Goal: Use online tool/utility

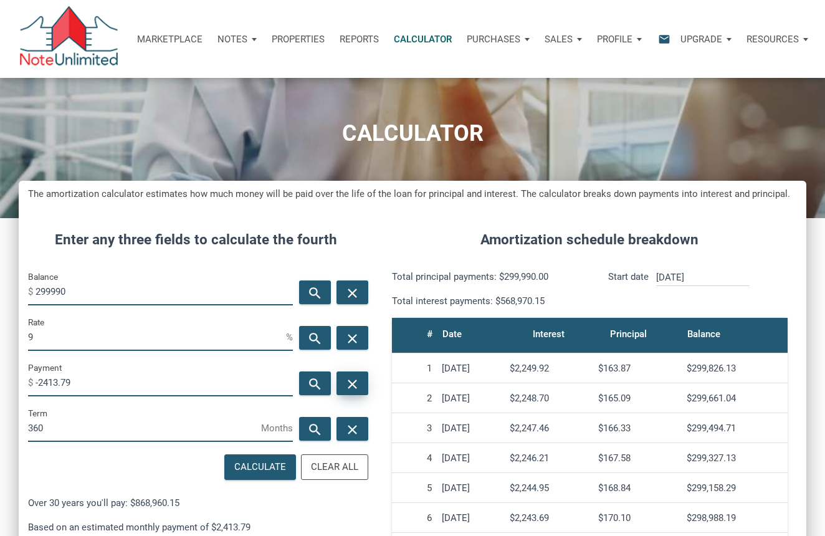
scroll to position [586, 788]
click at [348, 383] on icon "close" at bounding box center [352, 384] width 15 height 16
drag, startPoint x: 70, startPoint y: 287, endPoint x: 7, endPoint y: 282, distance: 63.1
click at [7, 282] on div "CALCULATOR The amortization calculator estimates how much money will be paid ov…" at bounding box center [412, 415] width 825 height 706
type input "235000"
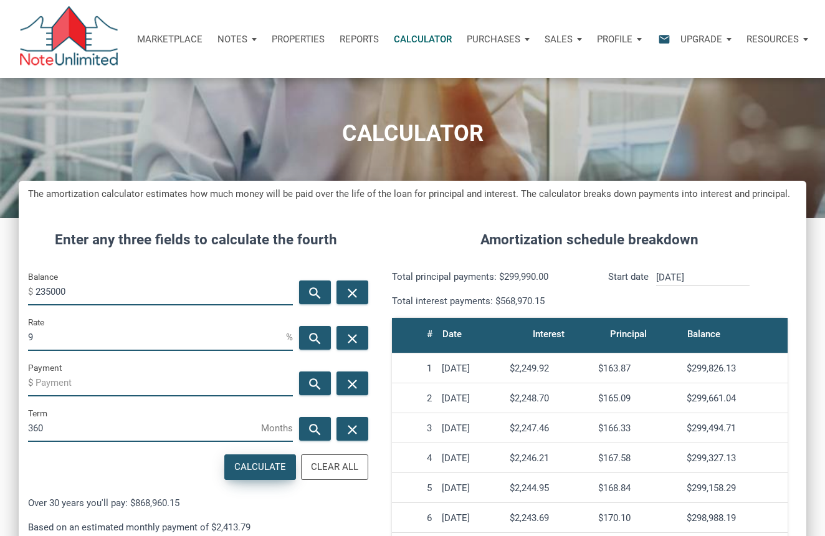
click at [248, 467] on div "Calculate" at bounding box center [260, 467] width 52 height 14
type input "-1890.86"
click at [347, 384] on icon "close" at bounding box center [352, 384] width 15 height 16
click at [352, 296] on icon "close" at bounding box center [352, 293] width 15 height 16
click at [111, 294] on input "Balance" at bounding box center [164, 291] width 257 height 28
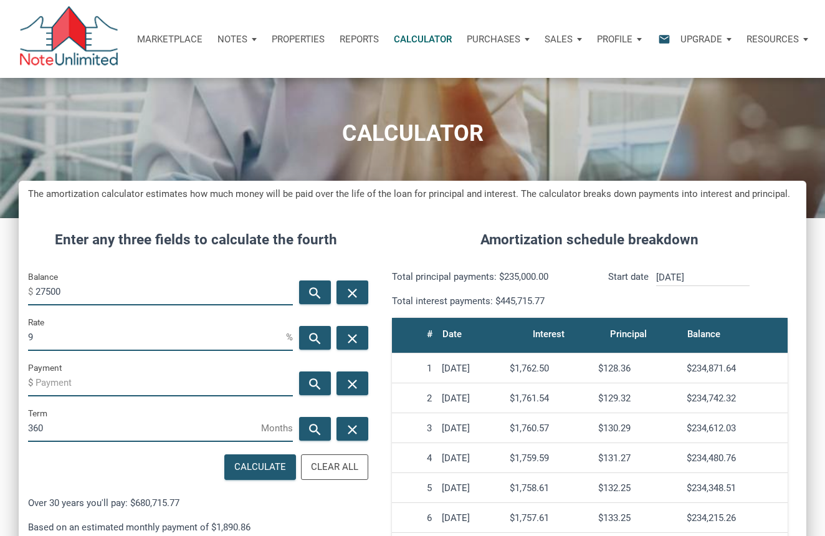
type input "275000"
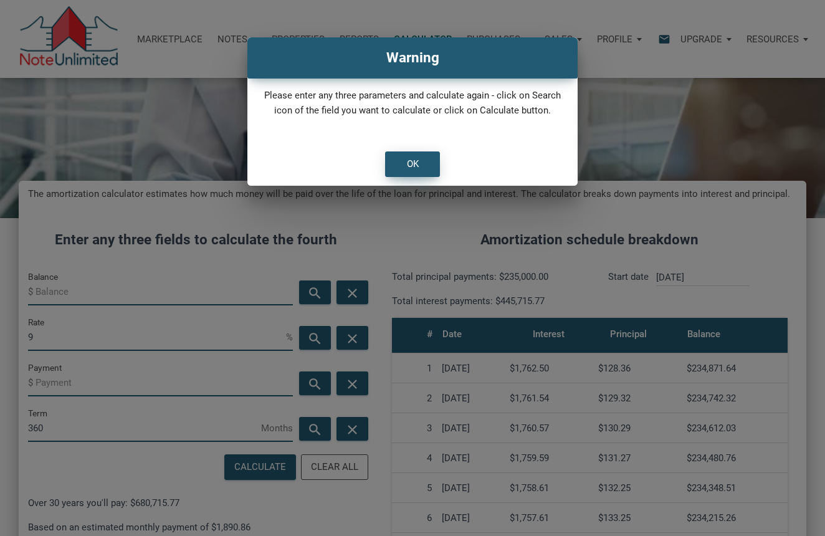
click at [411, 159] on div "OK" at bounding box center [413, 164] width 12 height 14
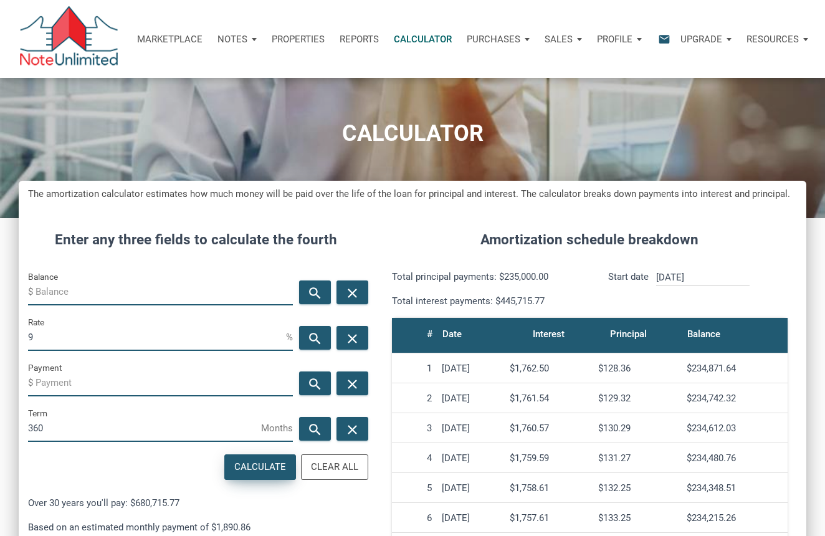
click at [248, 470] on div "Calculate" at bounding box center [260, 467] width 52 height 14
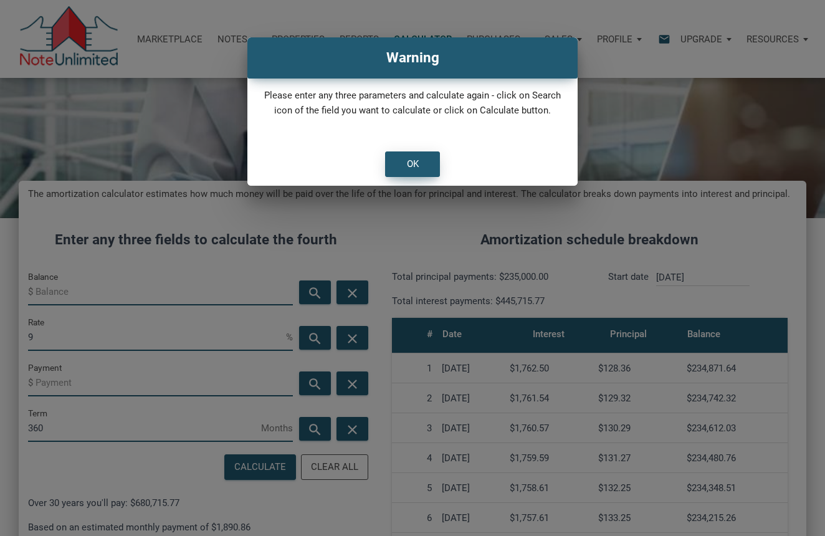
click at [434, 160] on div "OK" at bounding box center [413, 164] width 54 height 24
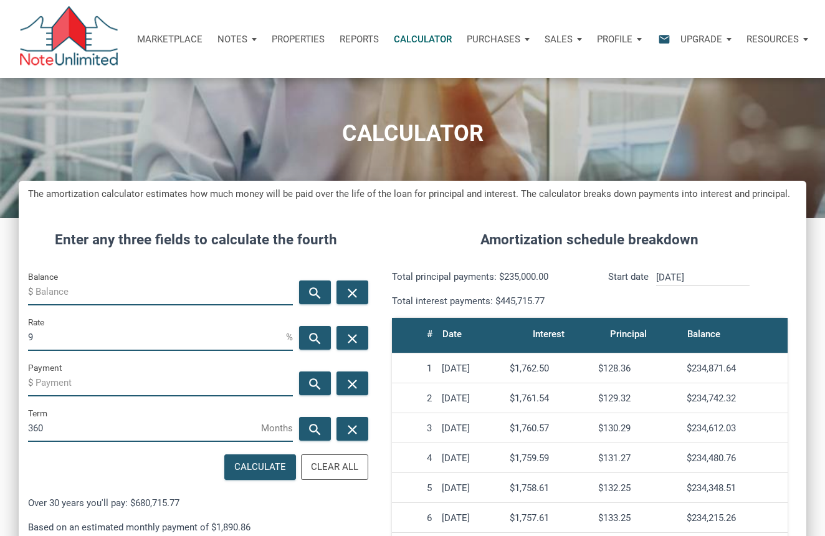
click at [154, 297] on input "Balance" at bounding box center [164, 291] width 257 height 28
type input "275000"
click at [254, 460] on div "Calculate" at bounding box center [260, 467] width 52 height 14
type input "-2212.71"
click at [120, 341] on input "9" at bounding box center [157, 337] width 258 height 28
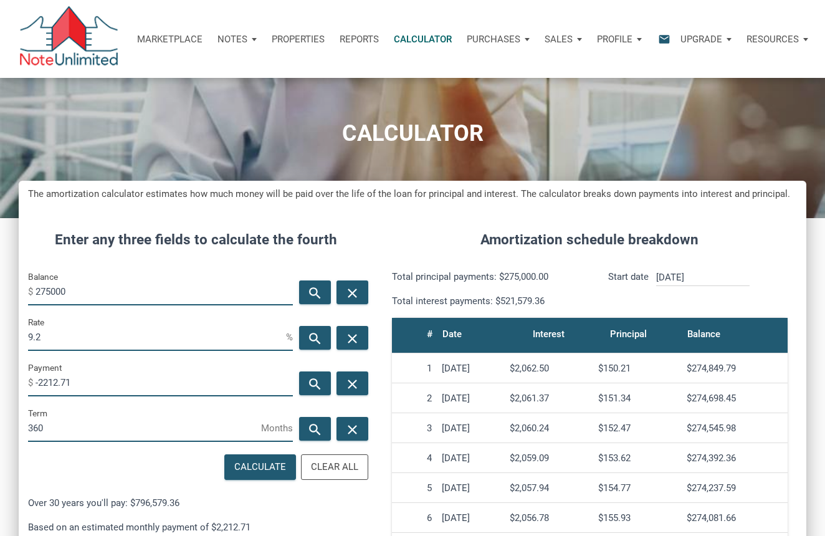
scroll to position [622592, 622391]
type input "9"
type input "7"
click at [259, 470] on div "Calculate" at bounding box center [260, 467] width 52 height 14
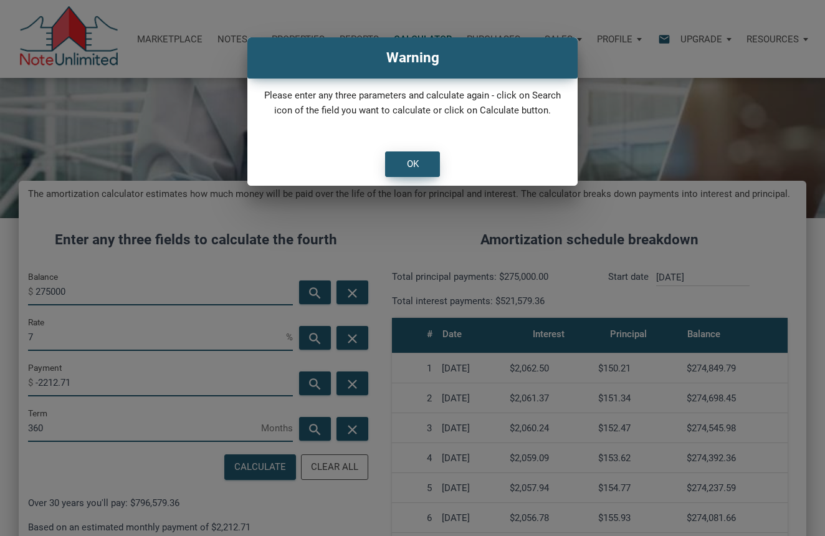
click at [411, 155] on div "OK" at bounding box center [413, 164] width 54 height 24
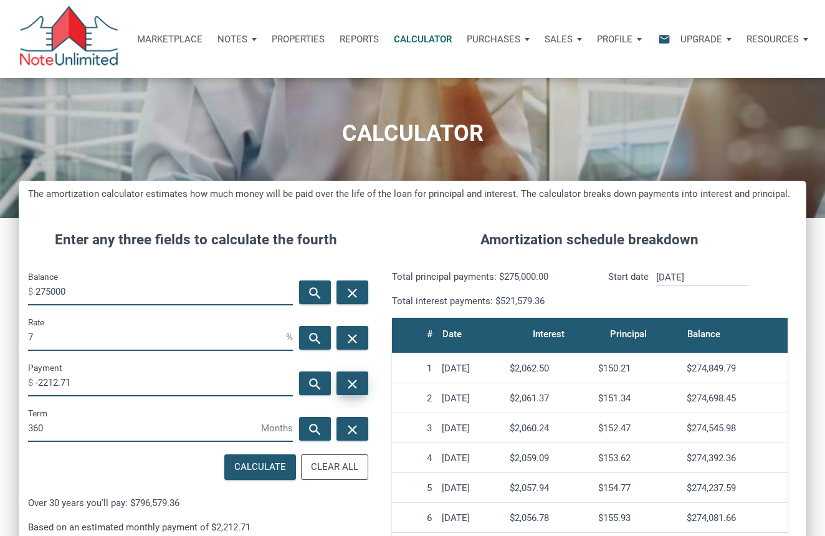
click at [354, 388] on icon "close" at bounding box center [352, 384] width 15 height 16
click at [237, 464] on div "Calculate" at bounding box center [260, 467] width 52 height 14
type input "-1829.58"
drag, startPoint x: 65, startPoint y: 336, endPoint x: 0, endPoint y: 343, distance: 65.2
click at [0, 343] on div "CALCULATOR The amortization calculator estimates how much money will be paid ov…" at bounding box center [412, 415] width 825 height 706
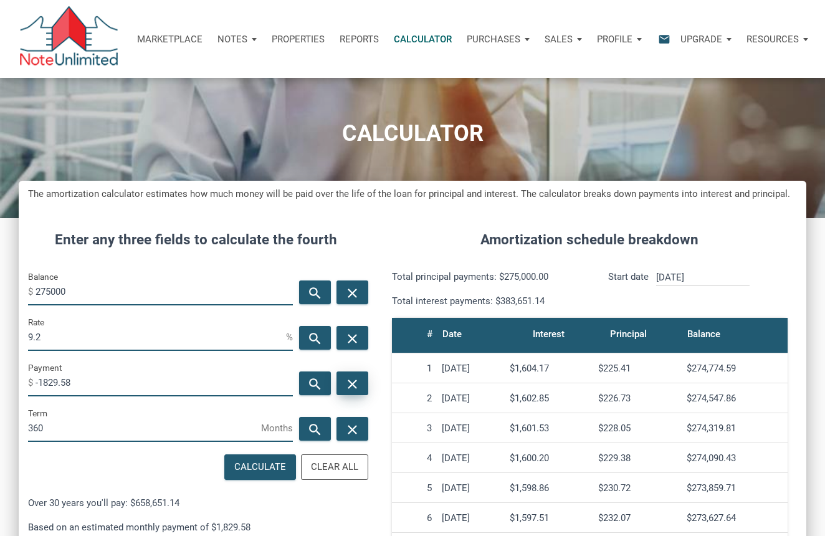
type input "9.2"
click at [355, 382] on icon "close" at bounding box center [352, 384] width 15 height 16
click at [264, 467] on div "Calculate" at bounding box center [260, 467] width 52 height 14
type input "-2252.4"
drag, startPoint x: 105, startPoint y: 290, endPoint x: -1, endPoint y: 286, distance: 106.0
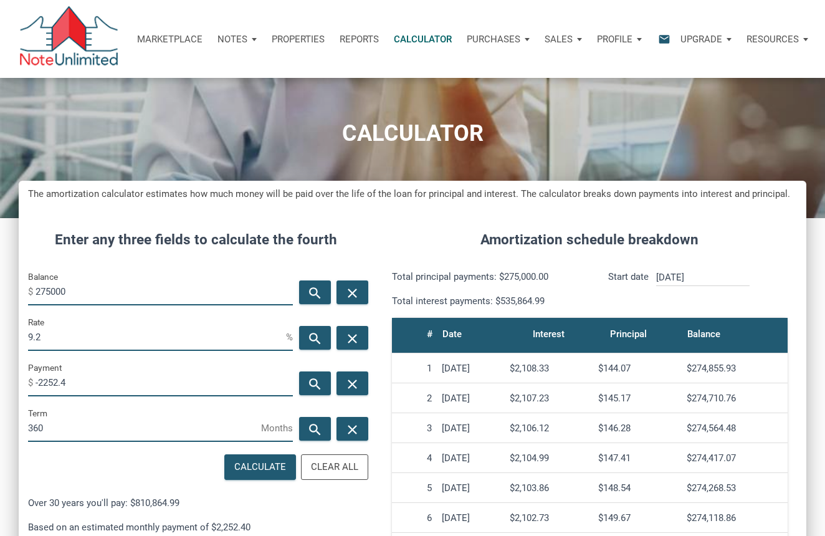
click at [0, 286] on html "Marketplace Notes Dashboard Transactions Properties Reports Calculator Purchase…" at bounding box center [412, 252] width 825 height 536
type input "250000"
click at [348, 387] on icon "close" at bounding box center [352, 384] width 15 height 16
click at [261, 465] on div "Calculate" at bounding box center [260, 467] width 52 height 14
type input "-2047.64"
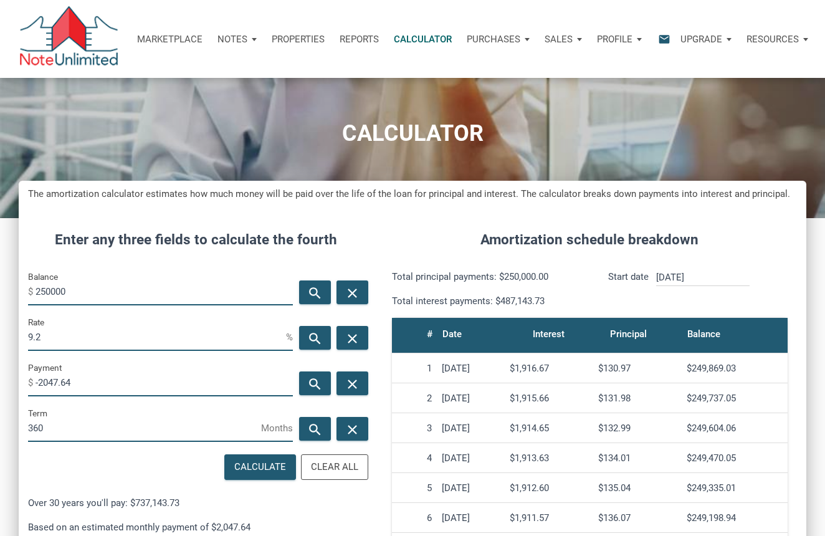
click at [74, 340] on input "9.2" at bounding box center [157, 337] width 258 height 28
type input "9.5"
click at [347, 386] on icon "close" at bounding box center [352, 384] width 15 height 16
click at [270, 459] on div "Calculate" at bounding box center [260, 467] width 70 height 24
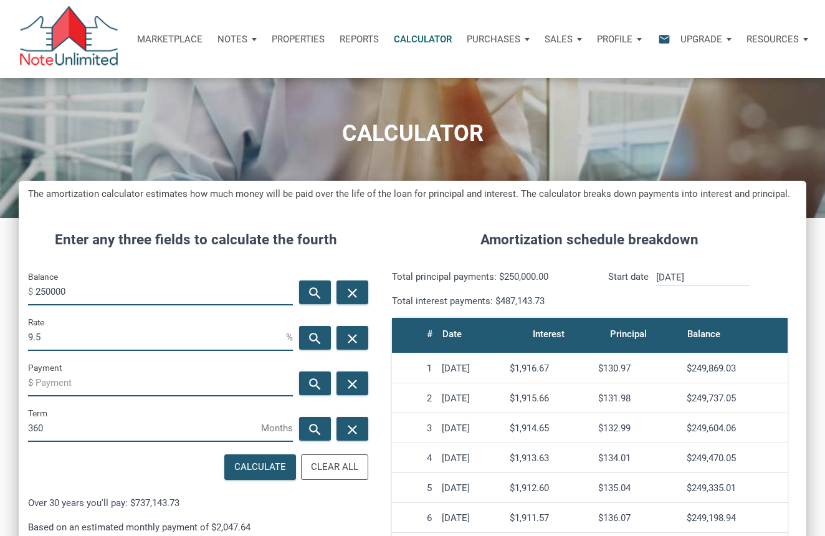
type input "-2102.14"
drag, startPoint x: 95, startPoint y: 340, endPoint x: -34, endPoint y: 325, distance: 130.5
click at [0, 325] on html "Marketplace Notes Dashboard Transactions Properties Reports Calculator Purchase…" at bounding box center [412, 252] width 825 height 536
type input "7"
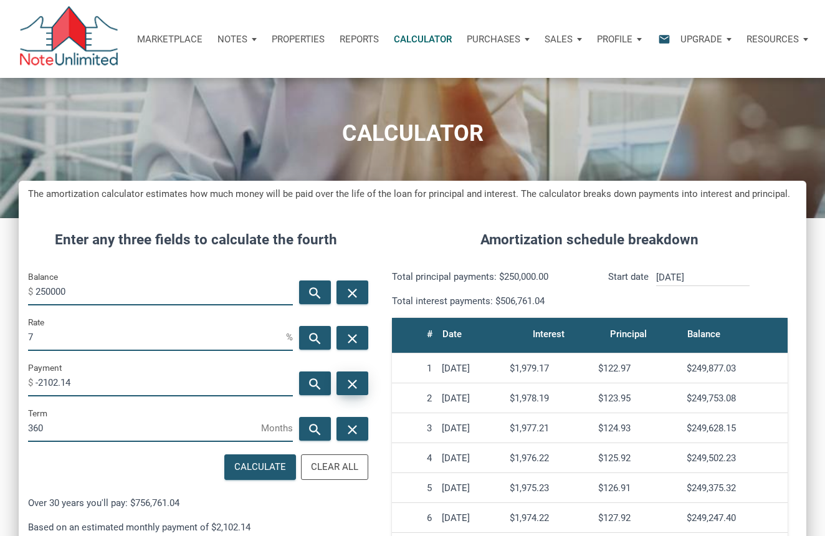
click at [345, 381] on icon "close" at bounding box center [352, 384] width 15 height 16
click at [259, 464] on div "Calculate" at bounding box center [260, 467] width 52 height 14
type input "-1663.26"
drag, startPoint x: 88, startPoint y: 291, endPoint x: -9, endPoint y: 297, distance: 98.0
click at [0, 297] on html "Marketplace Notes Dashboard Transactions Properties Reports Calculator Purchase…" at bounding box center [412, 252] width 825 height 536
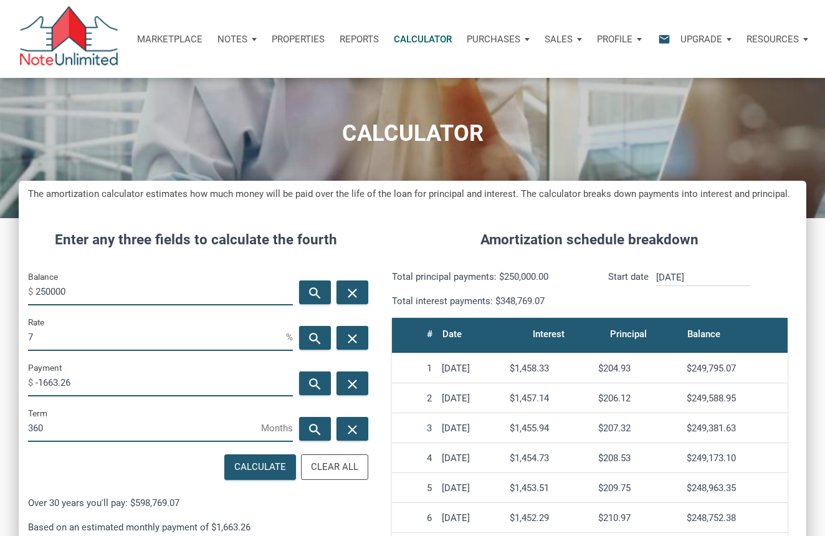
drag, startPoint x: 85, startPoint y: 290, endPoint x: 4, endPoint y: 286, distance: 81.1
click at [4, 286] on div "CALCULATOR The amortization calculator estimates how much money will be paid ov…" at bounding box center [412, 415] width 825 height 706
type input "275000"
click at [350, 382] on icon "close" at bounding box center [352, 384] width 15 height 16
click at [275, 460] on div "Calculate" at bounding box center [260, 467] width 52 height 14
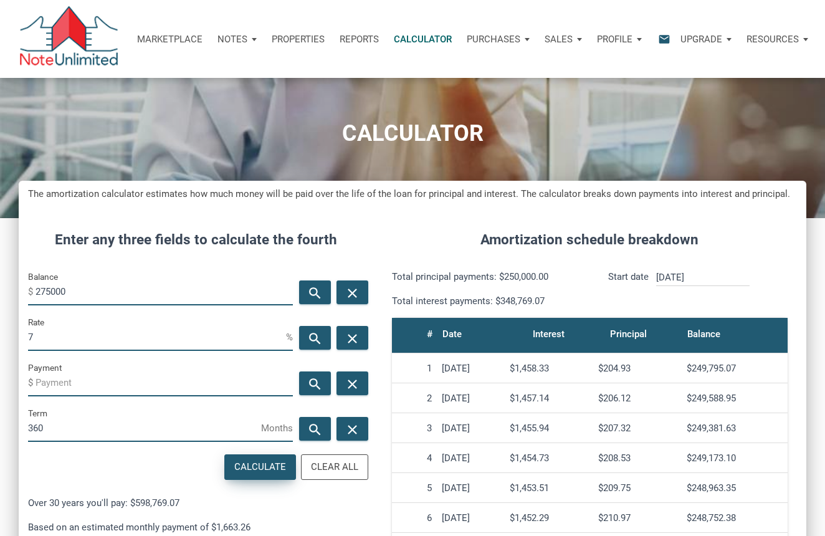
type input "-1829.58"
click at [349, 295] on icon "close" at bounding box center [352, 293] width 15 height 16
click at [161, 299] on input "Balance" at bounding box center [164, 291] width 257 height 28
type input "265000"
click at [353, 385] on icon "close" at bounding box center [352, 384] width 15 height 16
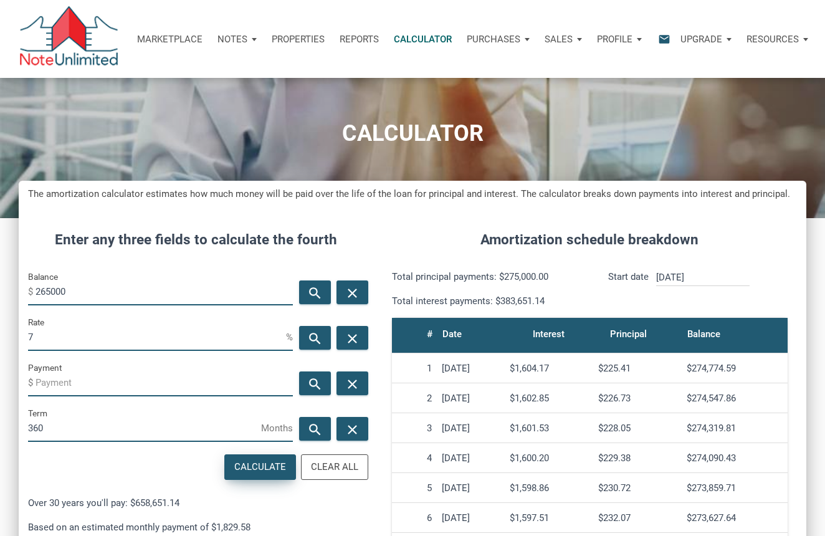
click at [275, 470] on div "Calculate" at bounding box center [260, 467] width 52 height 14
type input "-1763.05"
